Goal: Information Seeking & Learning: Learn about a topic

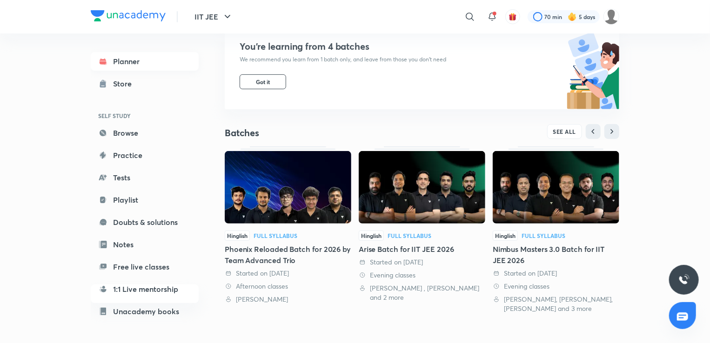
click at [137, 62] on link "Planner" at bounding box center [145, 61] width 108 height 19
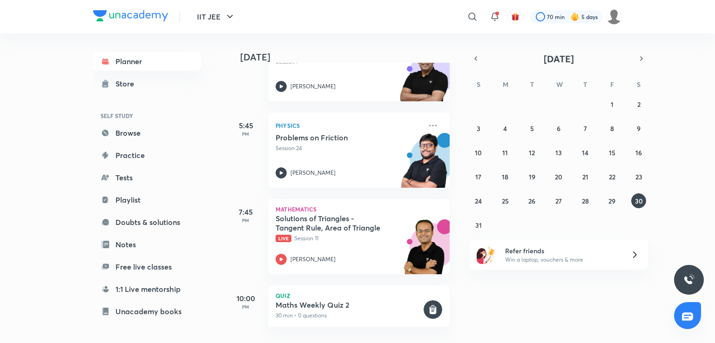
scroll to position [99, 0]
click at [276, 223] on h5 "Solutions of Triangles - Tangent Rule, Area of Triangle" at bounding box center [333, 223] width 116 height 19
